Goal: Information Seeking & Learning: Learn about a topic

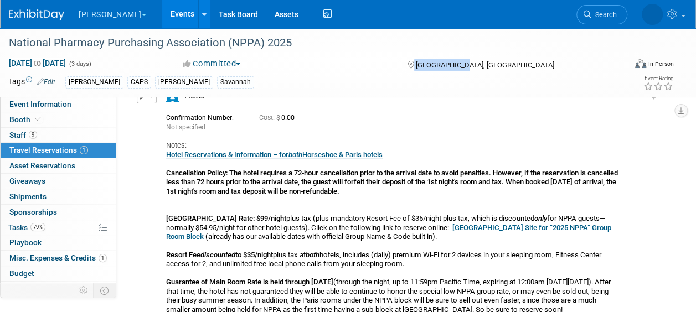
drag, startPoint x: 467, startPoint y: 68, endPoint x: 402, endPoint y: 61, distance: 65.7
click at [402, 61] on div "[GEOGRAPHIC_DATA], [GEOGRAPHIC_DATA]" at bounding box center [483, 64] width 171 height 13
drag, startPoint x: 402, startPoint y: 61, endPoint x: 396, endPoint y: 75, distance: 15.6
click at [396, 76] on td "B. Braun CAPS Dawn Savannah" at bounding box center [307, 82] width 505 height 13
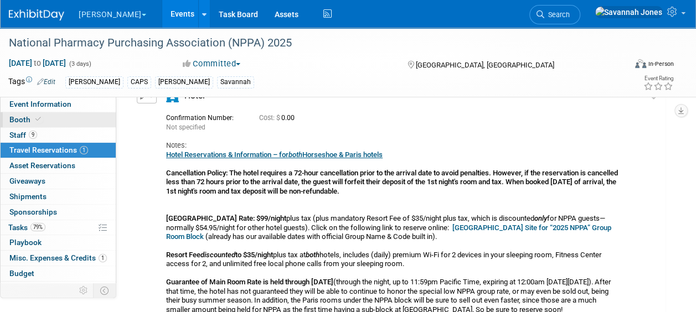
click at [24, 117] on span "Booth" at bounding box center [26, 119] width 34 height 9
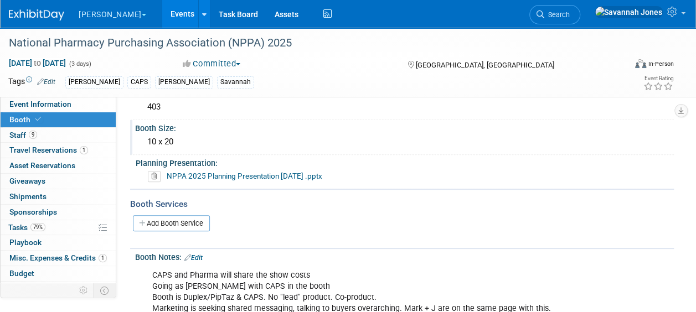
scroll to position [111, 0]
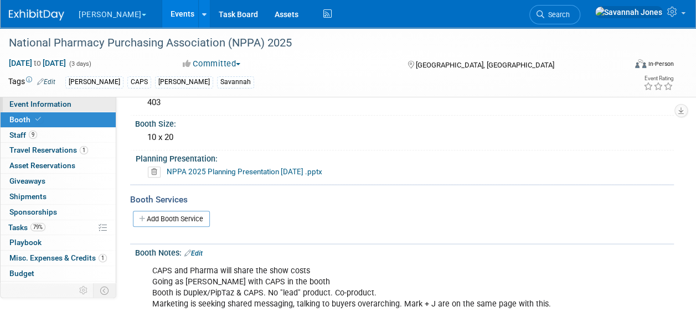
click at [89, 107] on link "Event Information" at bounding box center [58, 104] width 115 height 15
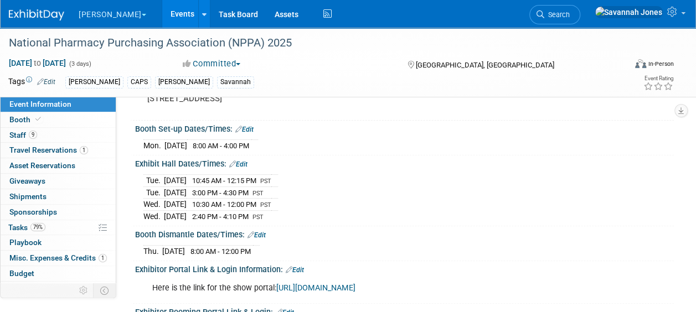
click at [162, 10] on link "Events" at bounding box center [182, 14] width 40 height 28
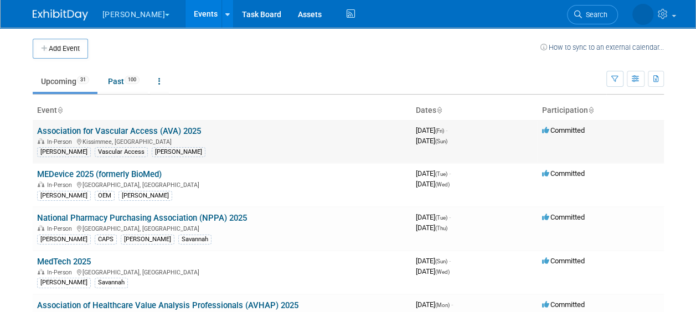
click at [175, 130] on link "Association for Vascular Access (AVA) 2025" at bounding box center [119, 131] width 164 height 10
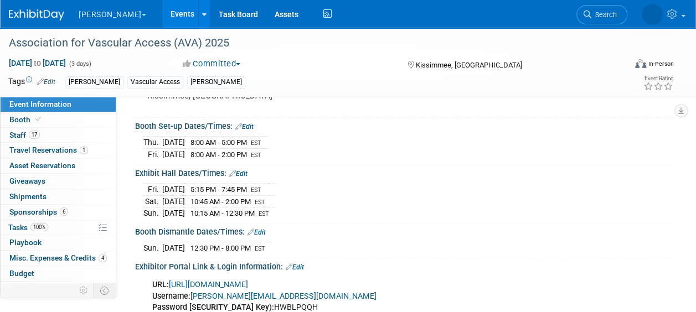
scroll to position [111, 0]
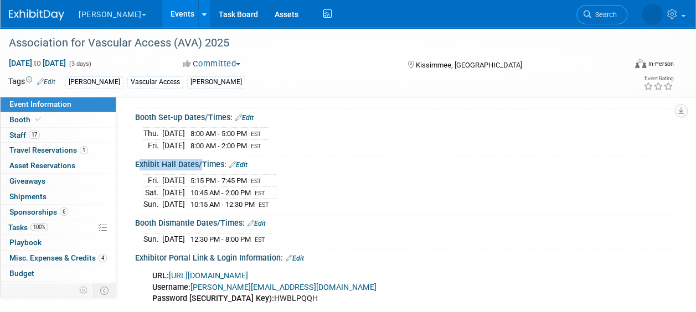
drag, startPoint x: 136, startPoint y: 162, endPoint x: 196, endPoint y: 163, distance: 59.9
click at [196, 163] on div "Exhibit Hall Dates/Times: Edit" at bounding box center [404, 163] width 539 height 14
click at [193, 162] on div "Exhibit Hall Dates/Times: Edit" at bounding box center [404, 163] width 539 height 14
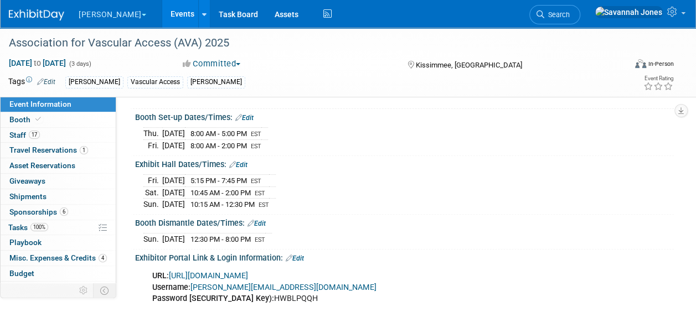
drag, startPoint x: 422, startPoint y: 91, endPoint x: 437, endPoint y: 115, distance: 27.8
click at [423, 91] on div "Tags Edit B. Braun Vascular Access Dawn Event Rating" at bounding box center [341, 83] width 683 height 19
